Goal: Transaction & Acquisition: Purchase product/service

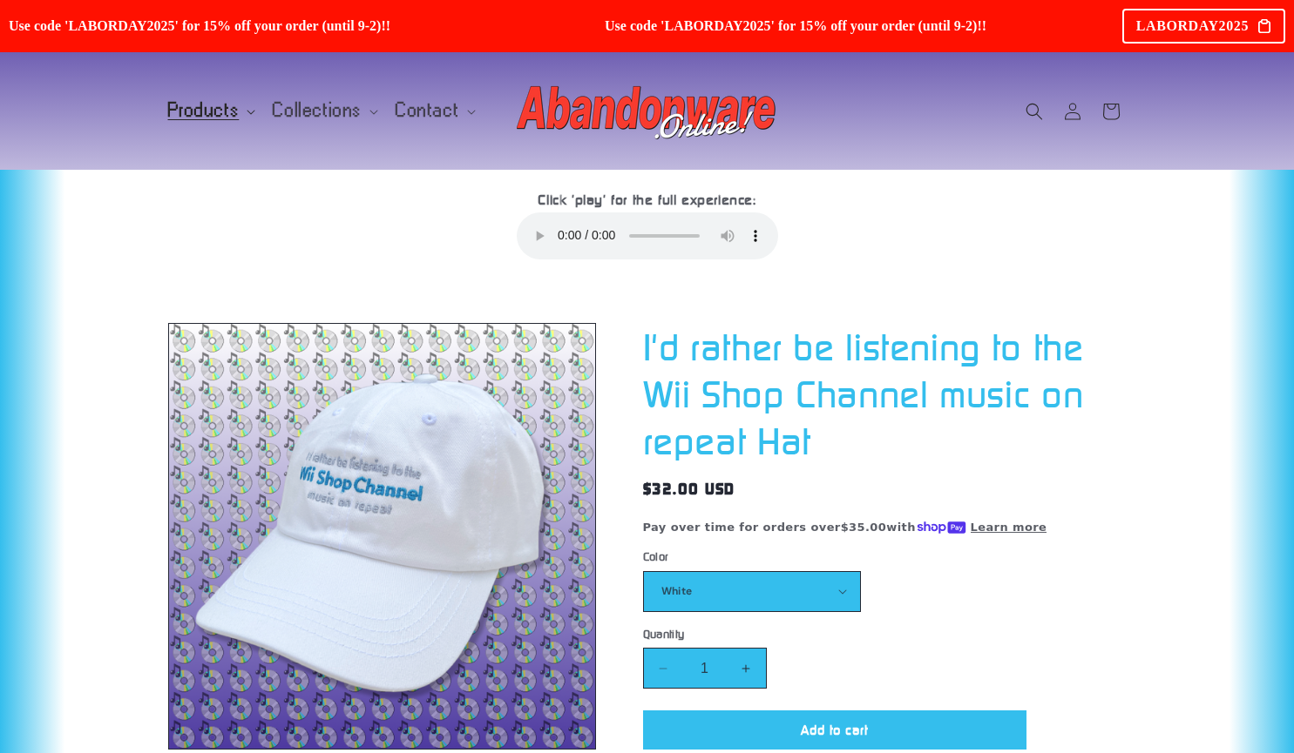
click at [204, 111] on span "Products" at bounding box center [203, 111] width 71 height 16
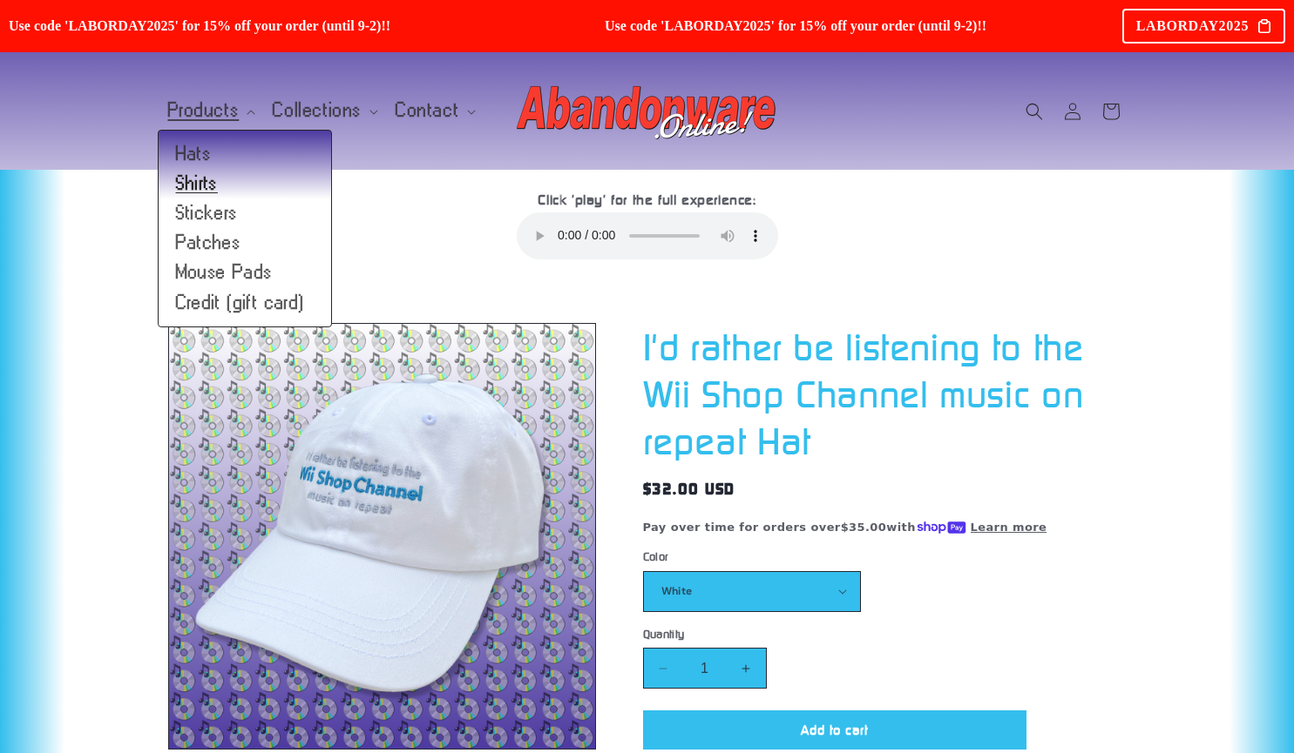
click at [208, 193] on link "Shirts" at bounding box center [245, 184] width 172 height 30
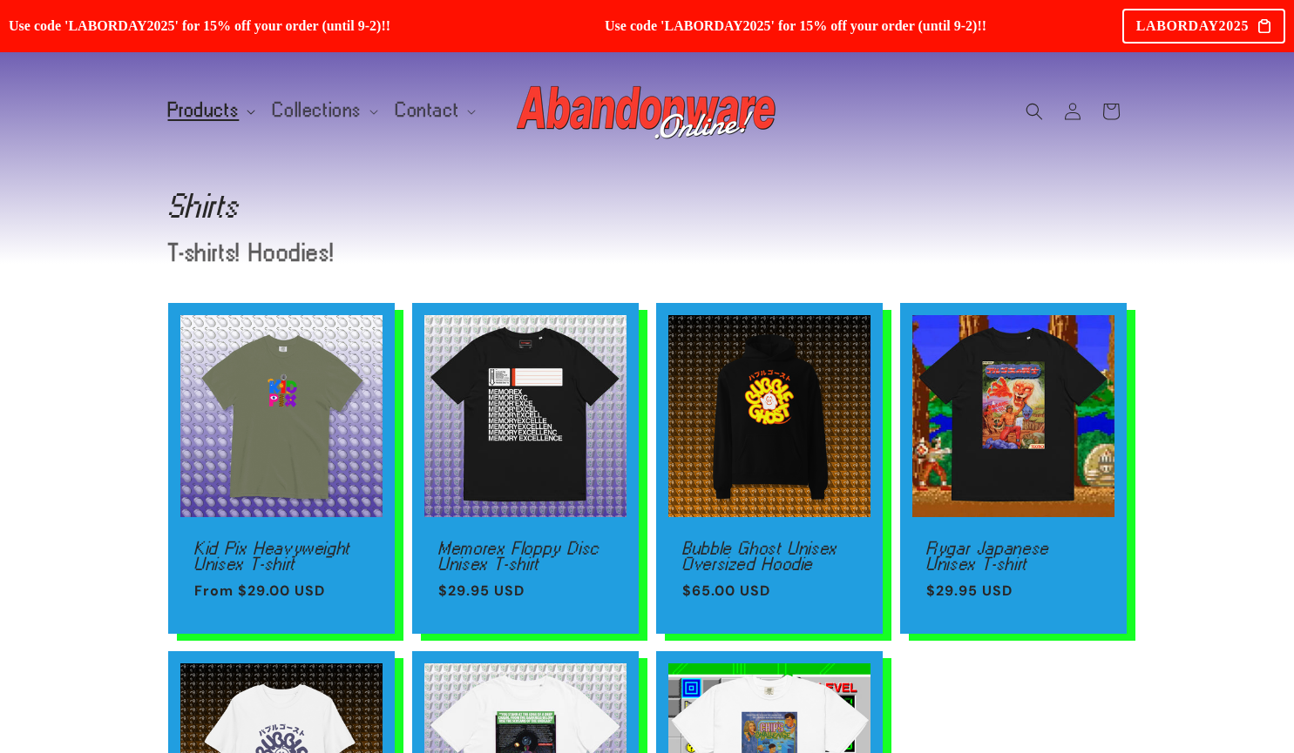
click at [194, 104] on span "Products" at bounding box center [203, 111] width 71 height 16
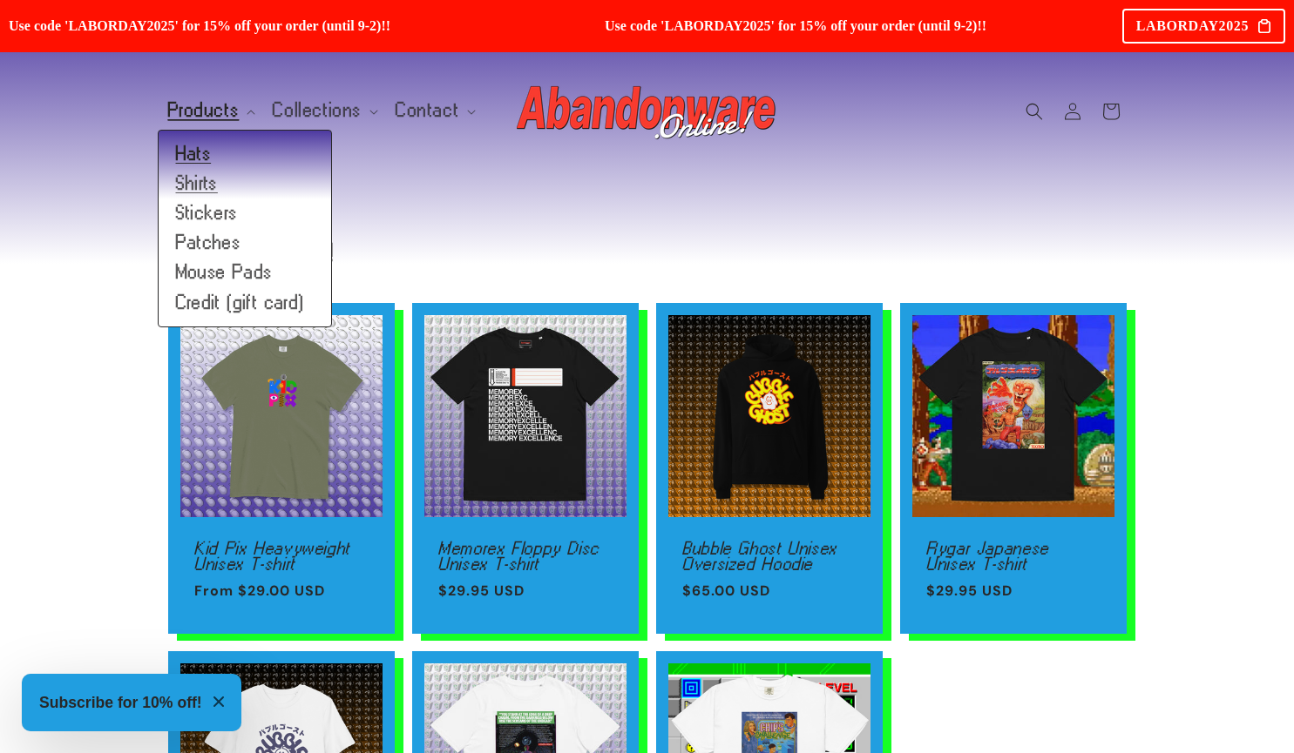
click at [198, 153] on link "Hats" at bounding box center [245, 154] width 172 height 30
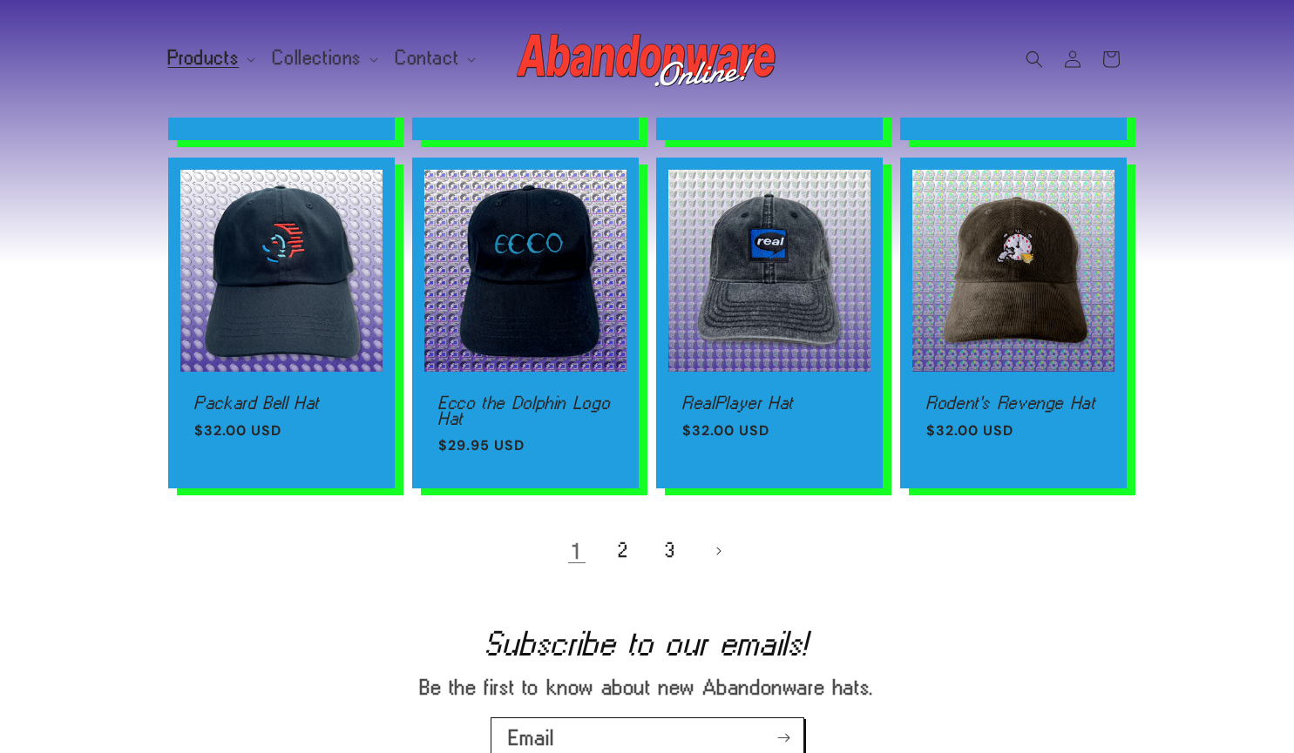
scroll to position [1150, 0]
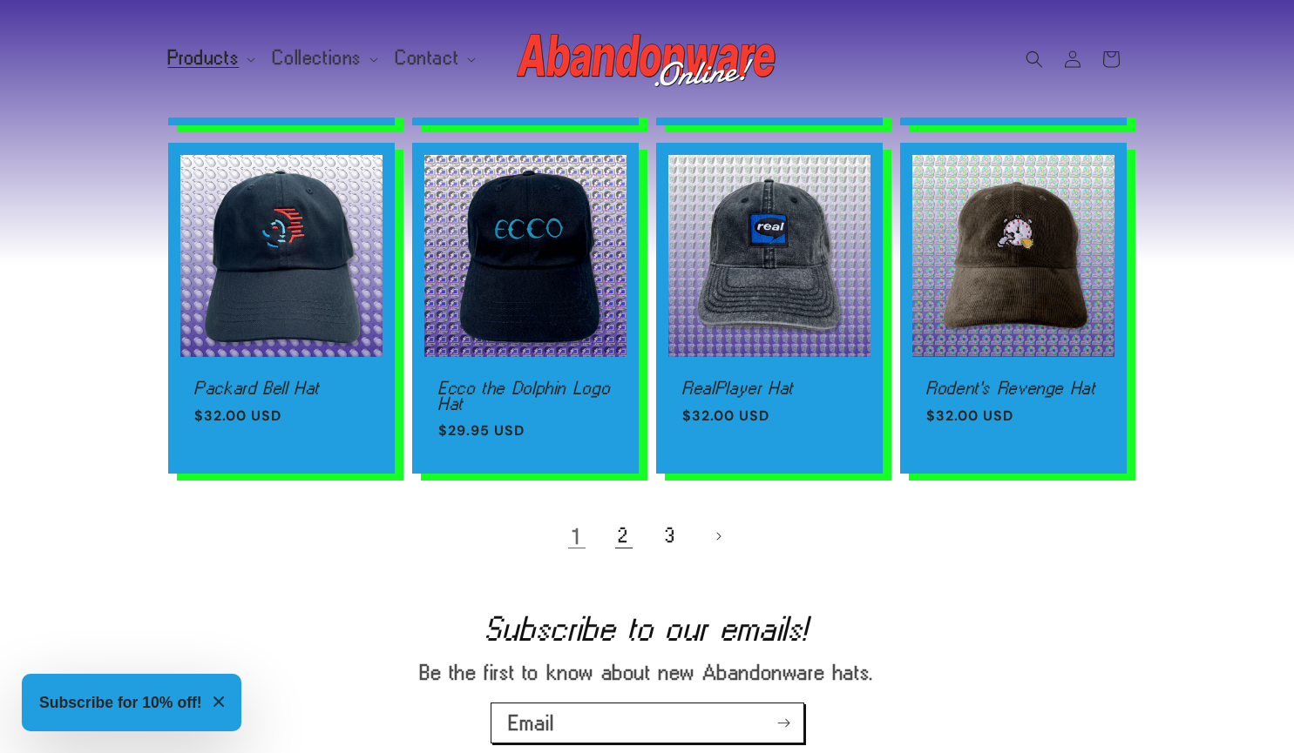
click at [622, 535] on link "2" at bounding box center [624, 536] width 38 height 38
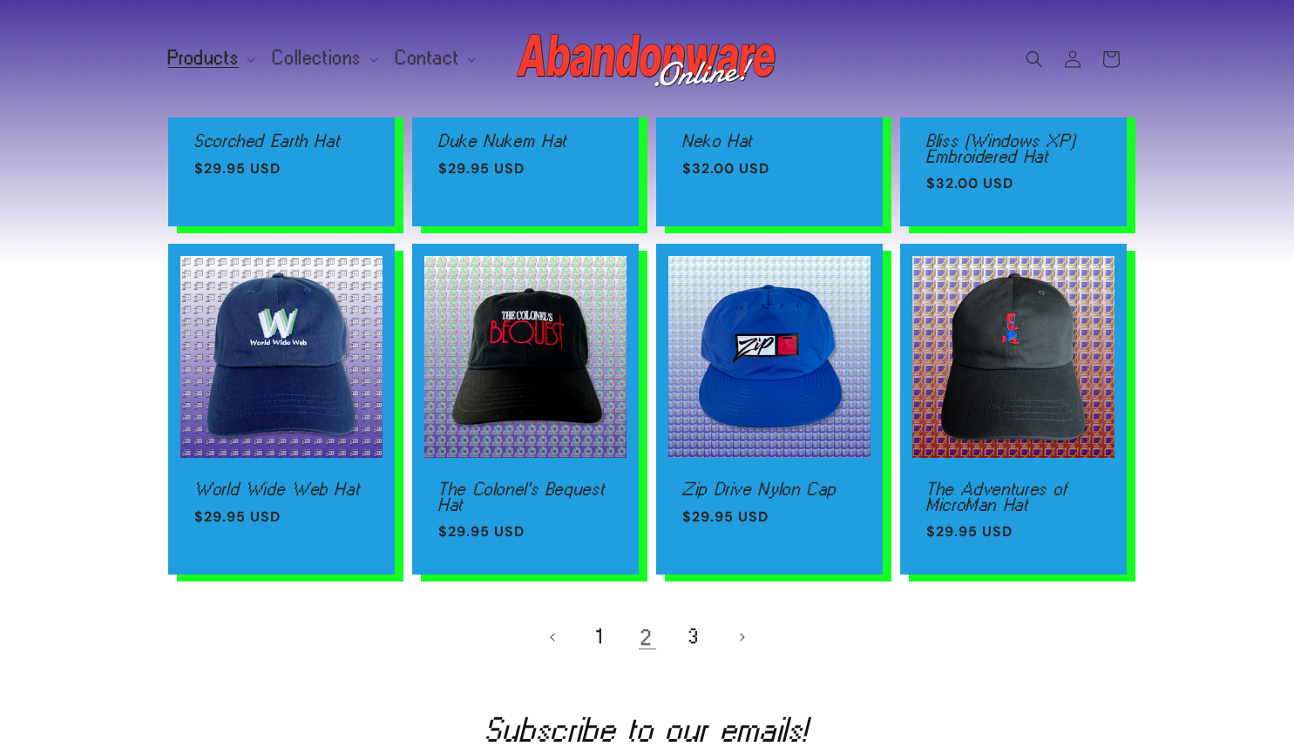
scroll to position [1080, 0]
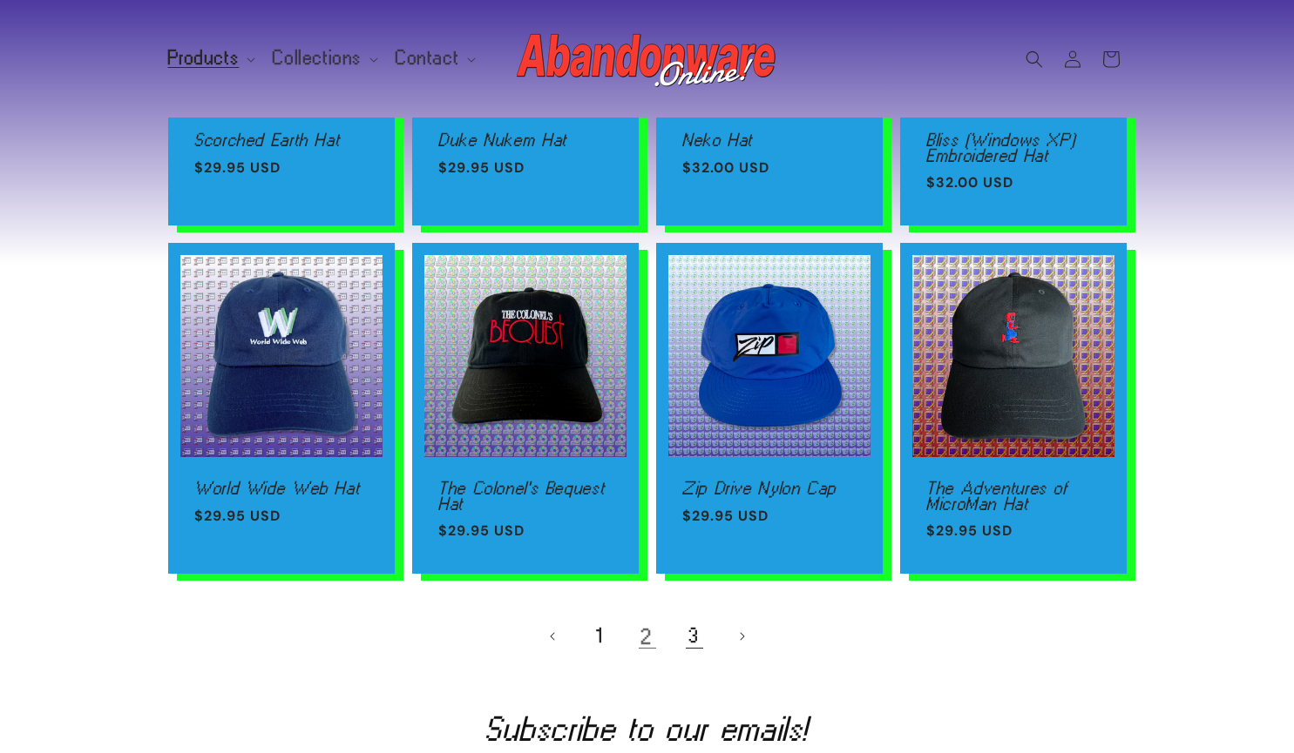
click at [698, 635] on link "3" at bounding box center [694, 637] width 38 height 38
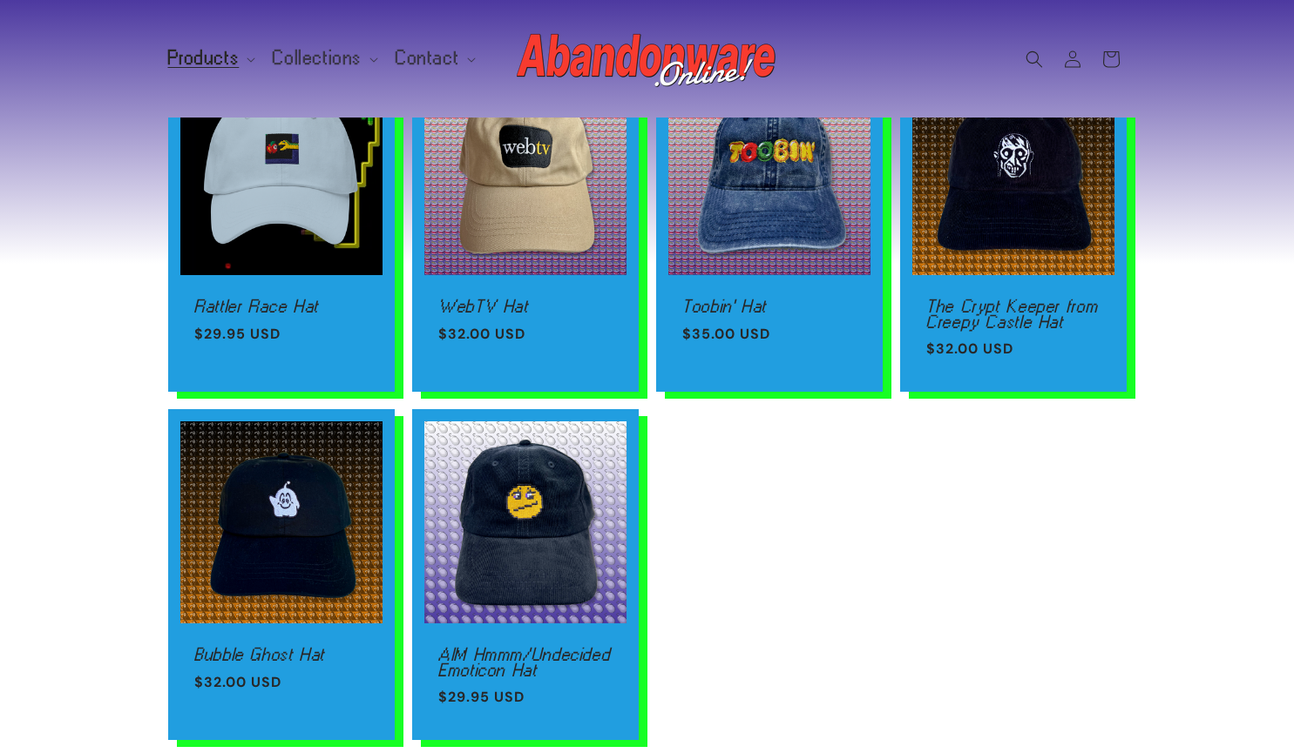
scroll to position [884, 0]
